Goal: Use online tool/utility: Utilize a website feature to perform a specific function

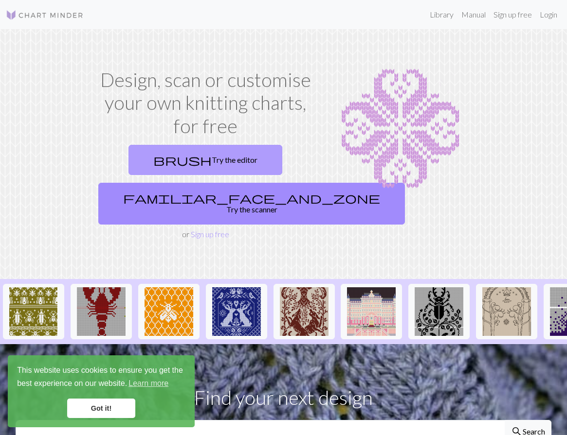
click at [234, 157] on link "brush Try the editor" at bounding box center [205, 160] width 154 height 30
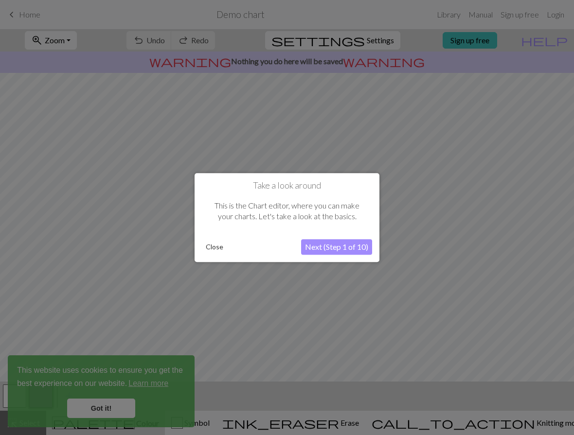
click at [322, 246] on button "Next (Step 1 of 10)" at bounding box center [336, 247] width 71 height 16
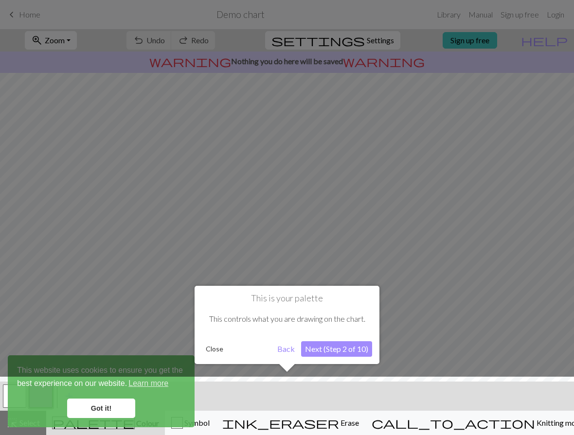
click at [213, 348] on button "Close" at bounding box center [214, 349] width 25 height 15
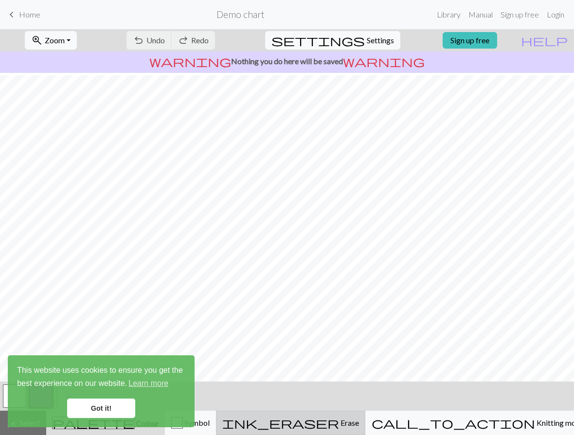
scroll to position [49, 0]
click at [113, 409] on link "Got it!" at bounding box center [101, 408] width 68 height 19
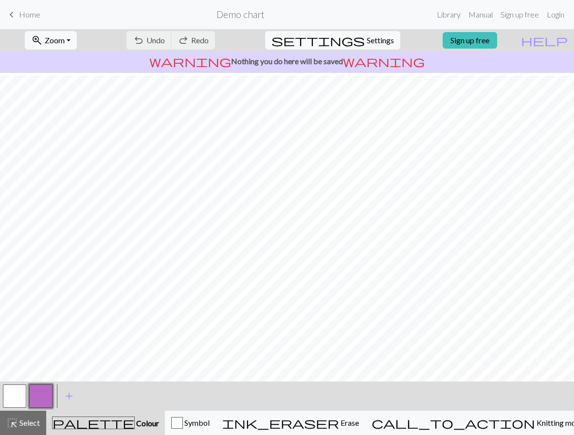
click at [40, 402] on button "button" at bounding box center [40, 396] width 23 height 23
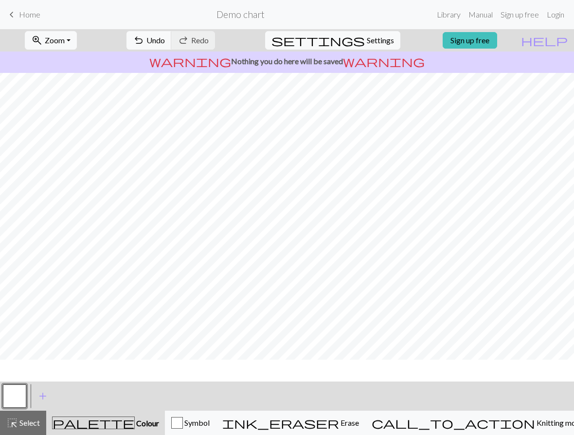
scroll to position [0, 0]
click at [28, 427] on span "Select" at bounding box center [29, 422] width 22 height 9
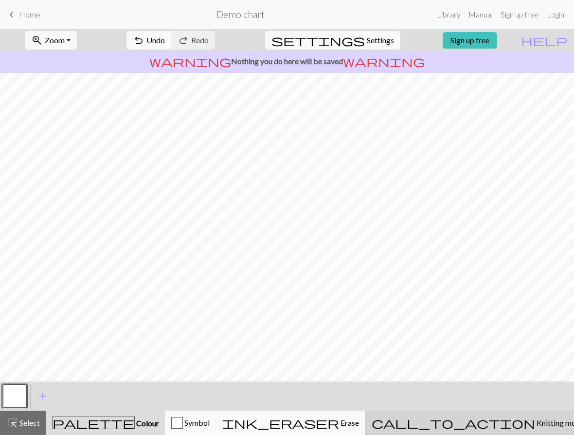
click at [535, 419] on span "Knitting mode" at bounding box center [559, 422] width 49 height 9
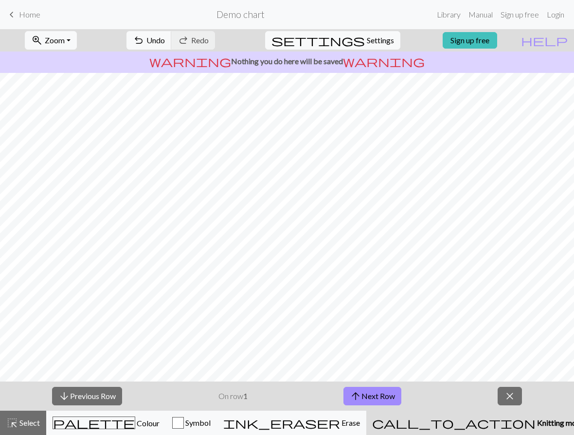
click at [536, 425] on span "Knitting mode" at bounding box center [560, 422] width 49 height 9
click at [95, 395] on button "arrow_downward Previous Row" at bounding box center [87, 396] width 70 height 18
click at [487, 420] on span "call_to_action" at bounding box center [453, 423] width 163 height 14
click at [121, 430] on button "palette Colour Colour" at bounding box center [106, 423] width 120 height 24
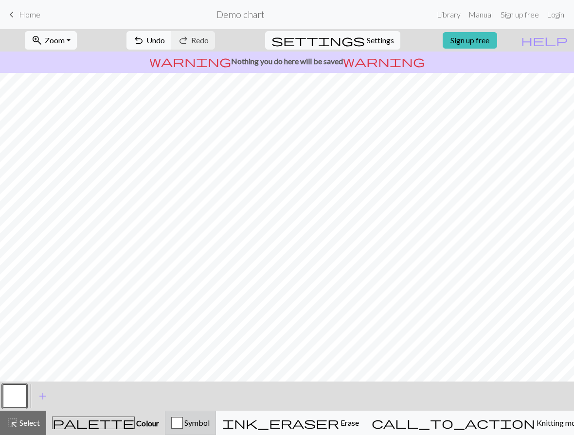
click at [183, 422] on div "button" at bounding box center [177, 423] width 12 height 12
click at [110, 418] on div "palette Colour Colour" at bounding box center [106, 423] width 107 height 13
